Goal: Task Accomplishment & Management: Manage account settings

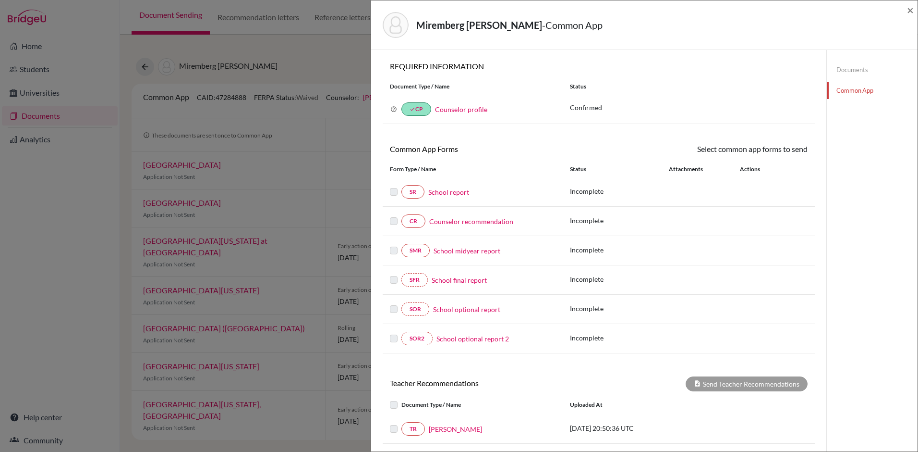
scroll to position [120, 0]
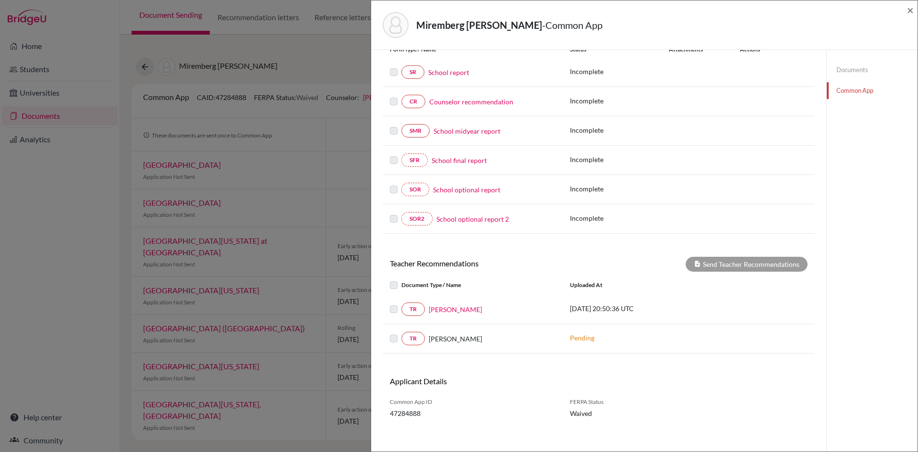
click at [906, 10] on div "Miremberg Gedanke, Luana - Common App ×" at bounding box center [644, 24] width 539 height 41
click at [910, 8] on span "×" at bounding box center [910, 10] width 7 height 14
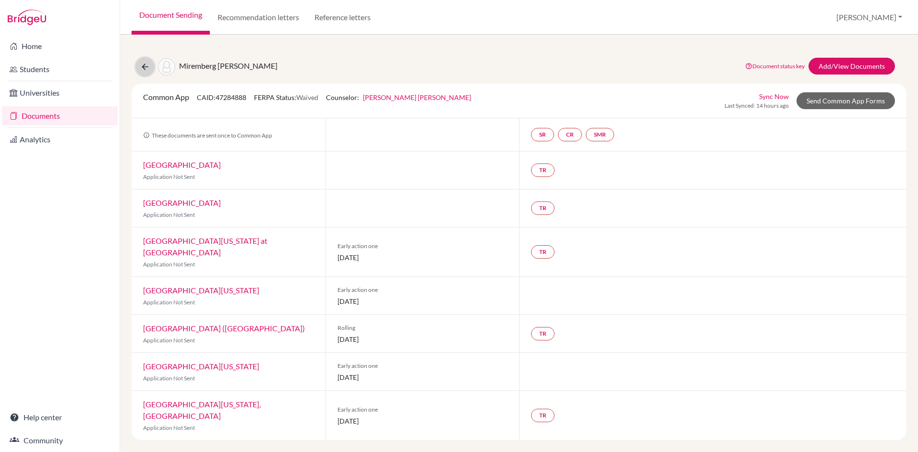
click at [141, 70] on icon at bounding box center [145, 67] width 10 height 10
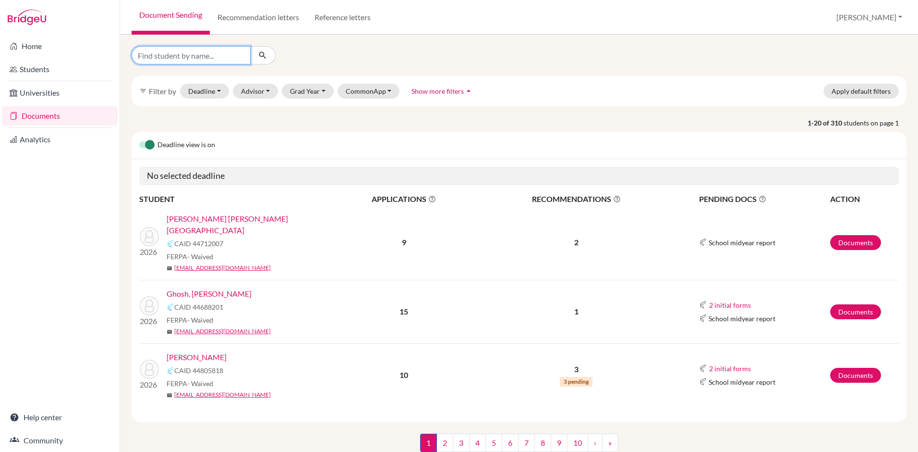
click at [173, 54] on input "Find student by name..." at bounding box center [191, 55] width 119 height 18
type input "post"
click at [262, 51] on icon "submit" at bounding box center [263, 55] width 10 height 10
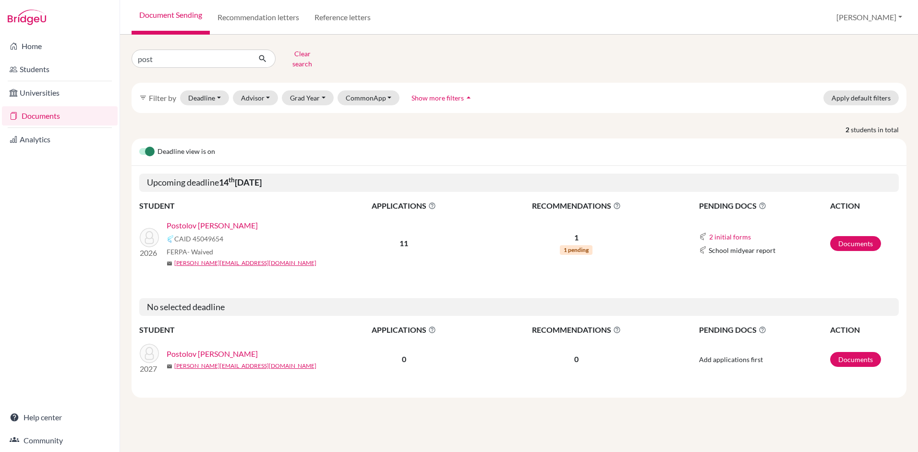
click at [199, 220] on link "Postolov [PERSON_NAME]" at bounding box center [212, 226] width 91 height 12
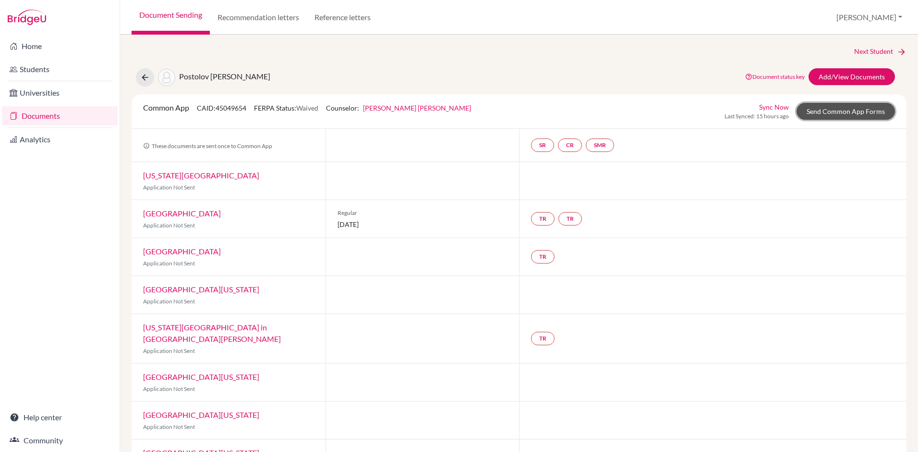
click at [830, 109] on link "Send Common App Forms" at bounding box center [846, 111] width 98 height 17
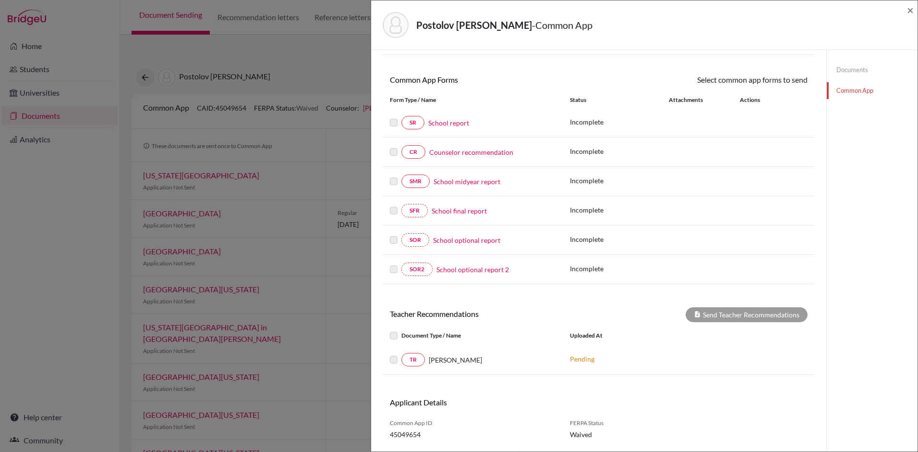
scroll to position [96, 0]
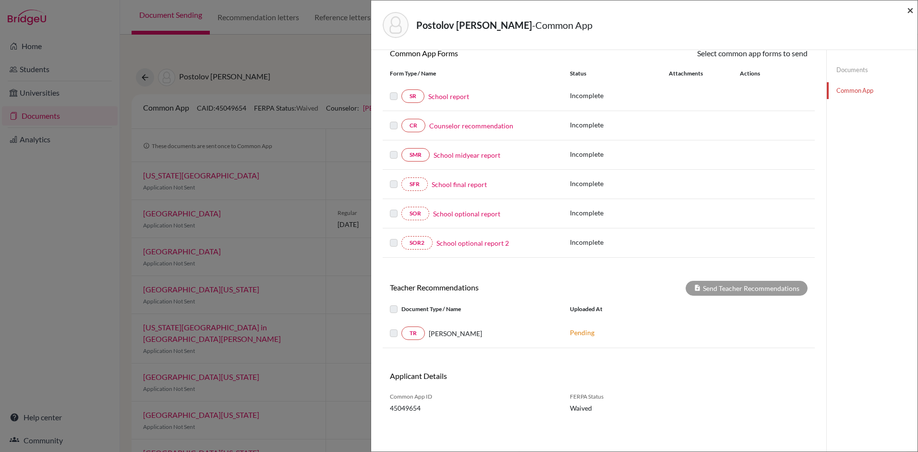
click at [911, 10] on span "×" at bounding box center [910, 10] width 7 height 14
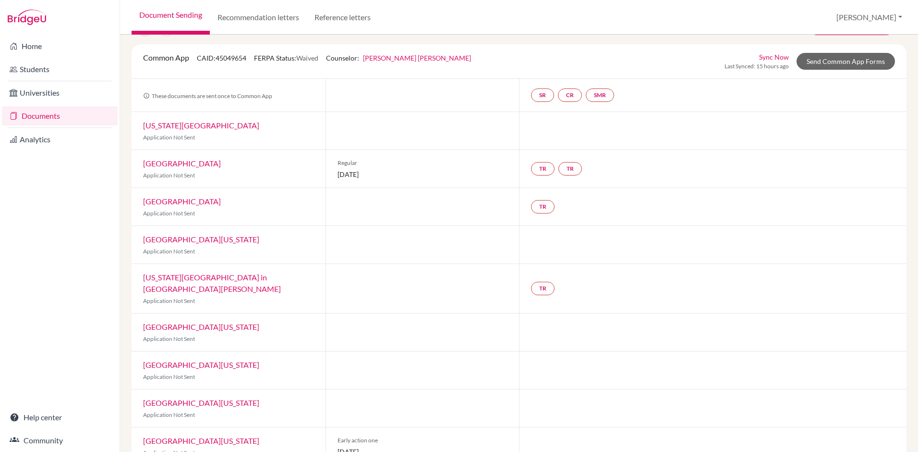
scroll to position [140, 0]
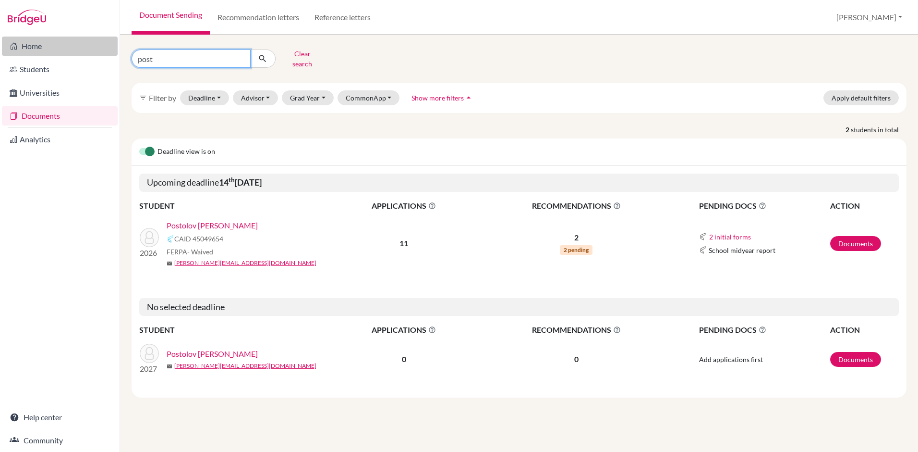
drag, startPoint x: 179, startPoint y: 55, endPoint x: 105, endPoint y: 51, distance: 74.6
click at [105, 51] on div "Home Students Universities Documents Analytics Help center Community Document S…" at bounding box center [459, 226] width 918 height 452
type input "x"
type input "come"
click at [268, 55] on button "submit" at bounding box center [262, 58] width 25 height 18
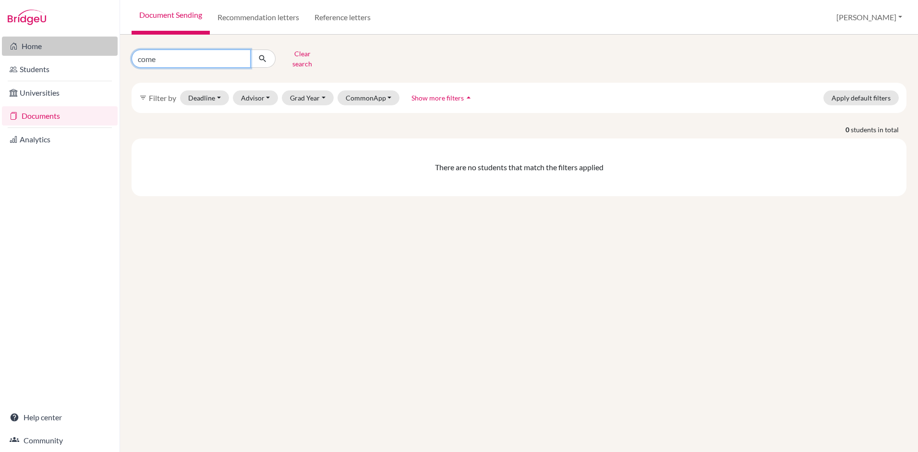
drag, startPoint x: 217, startPoint y: 55, endPoint x: 91, endPoint y: 53, distance: 126.3
click at [91, 53] on div "Home Students Universities Documents Analytics Help center Community Document S…" at bounding box center [459, 226] width 918 height 452
type input "nog"
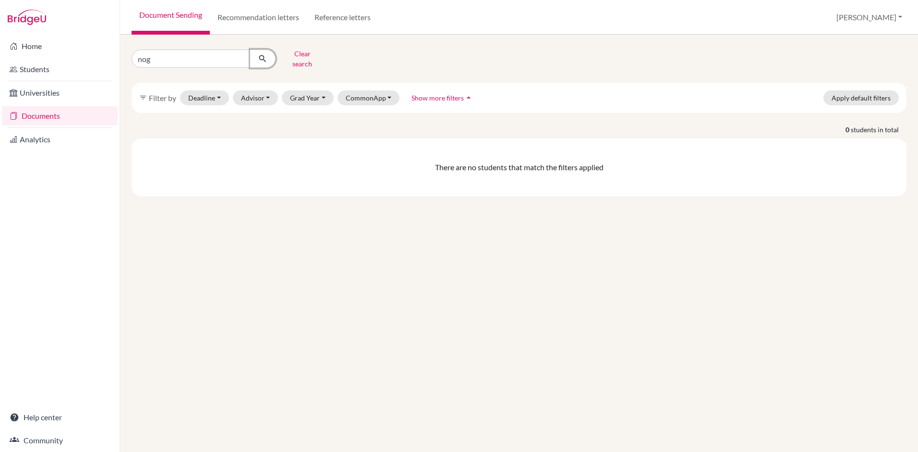
click at [269, 57] on button "submit" at bounding box center [262, 58] width 25 height 18
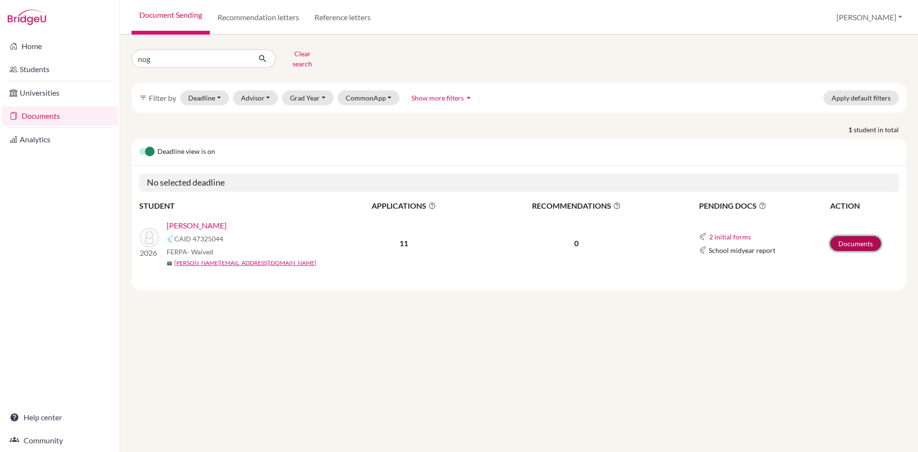
click at [852, 238] on link "Documents" at bounding box center [855, 243] width 51 height 15
